Goal: Information Seeking & Learning: Learn about a topic

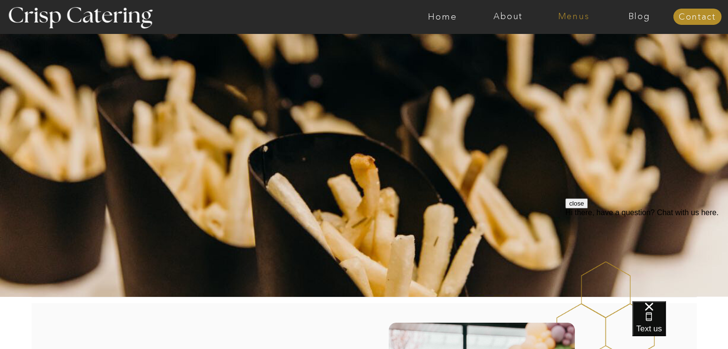
click at [573, 18] on nav "Menus" at bounding box center [574, 17] width 66 height 10
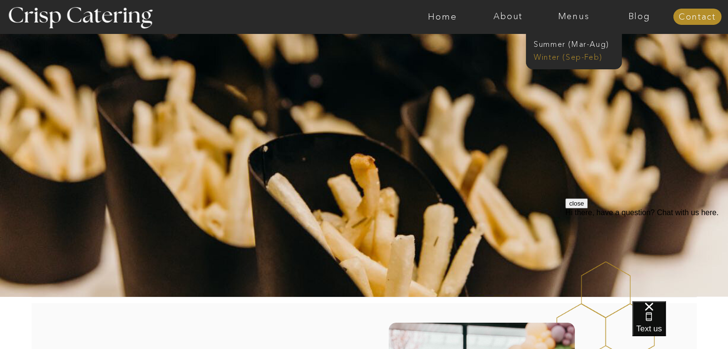
click at [562, 54] on nav "Winter (Sep-Feb)" at bounding box center [573, 56] width 78 height 9
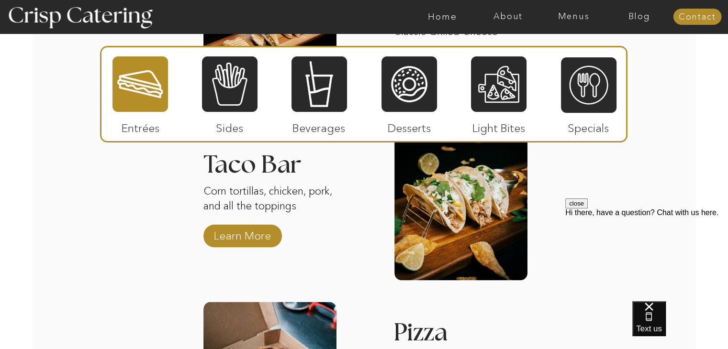
scroll to position [1398, 0]
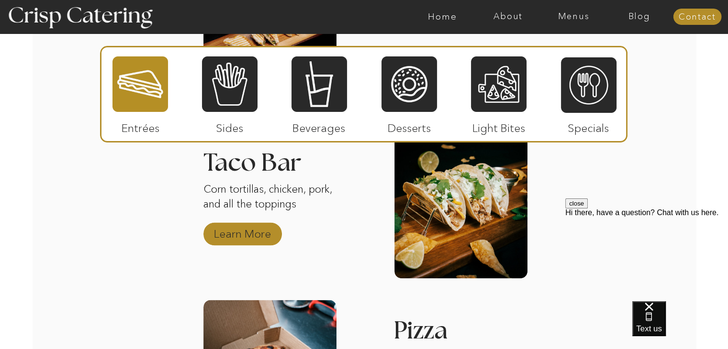
click at [270, 228] on p "Learn More" at bounding box center [243, 232] width 64 height 28
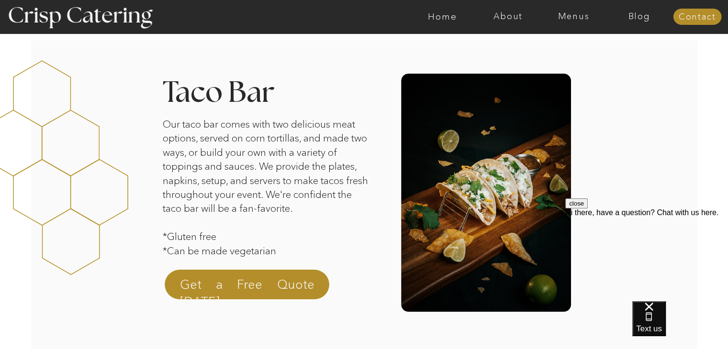
click at [580, 10] on div at bounding box center [401, 16] width 1517 height 33
click at [579, 13] on nav "Menus" at bounding box center [574, 17] width 66 height 10
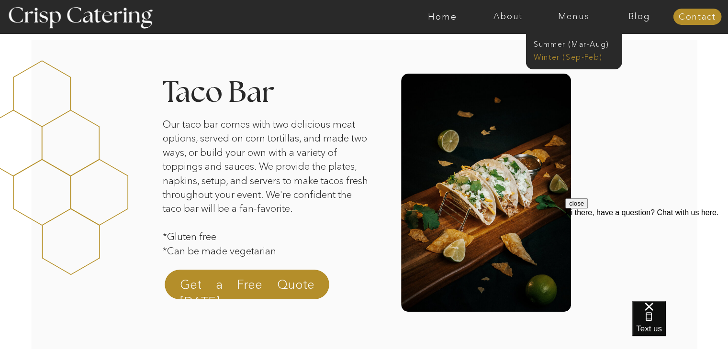
click at [560, 58] on nav "Winter (Sep-Feb)" at bounding box center [573, 56] width 78 height 9
